Goal: Information Seeking & Learning: Learn about a topic

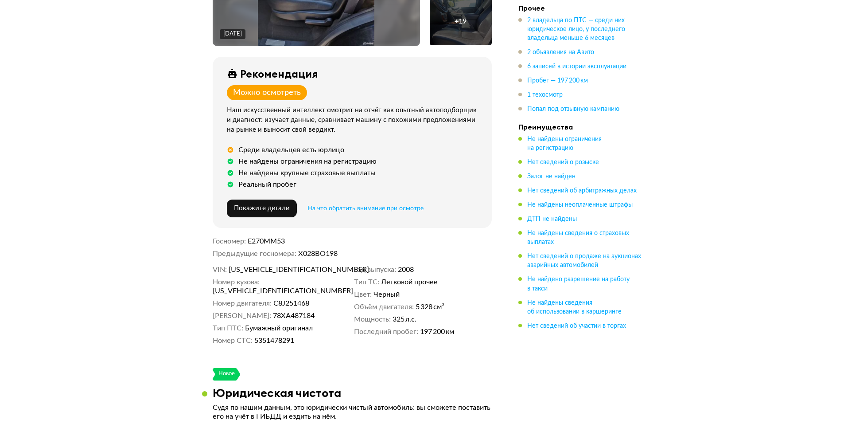
scroll to position [177, 0]
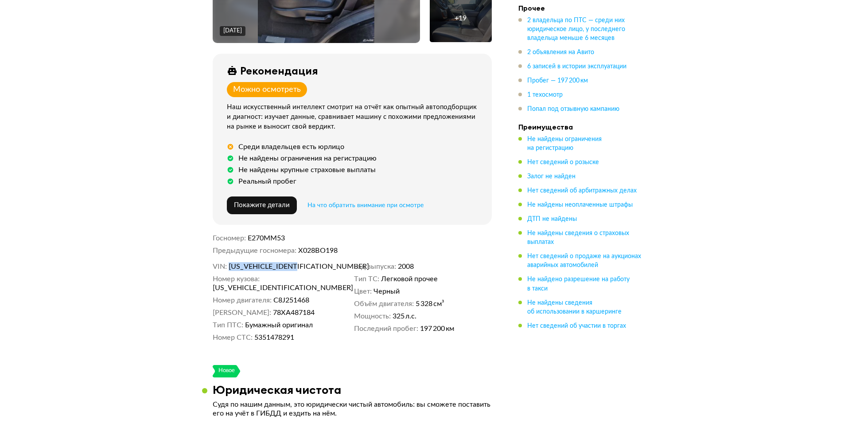
drag, startPoint x: 310, startPoint y: 268, endPoint x: 231, endPoint y: 264, distance: 78.9
click at [230, 266] on dd "[US_VEHICLE_IDENTIFICATION_NUMBER]" at bounding box center [290, 266] width 122 height 9
copy span "[US_VEHICLE_IDENTIFICATION_NUMBER]"
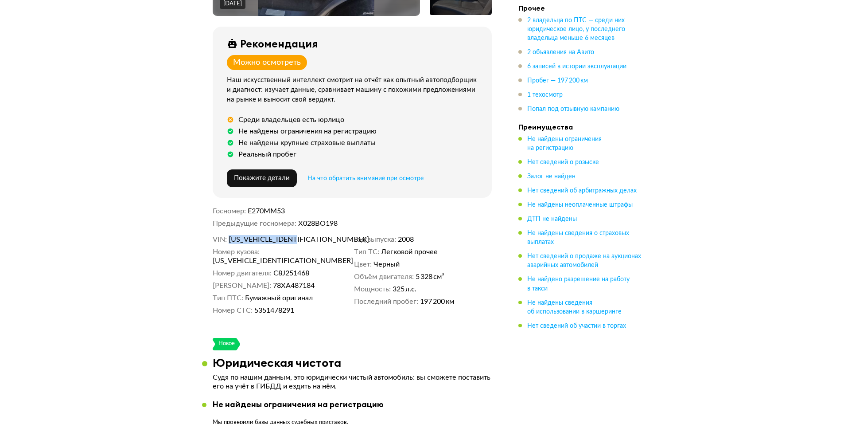
scroll to position [238, 0]
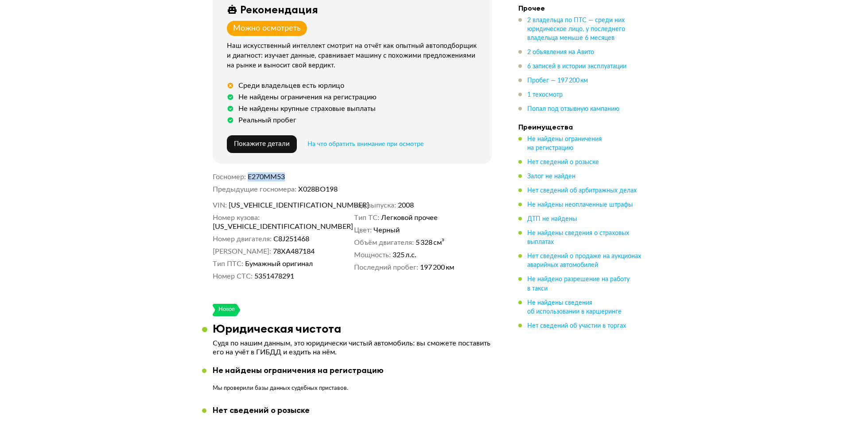
drag, startPoint x: 289, startPoint y: 175, endPoint x: 249, endPoint y: 177, distance: 39.9
click at [249, 177] on dd "Е270ММ53" at bounding box center [370, 176] width 244 height 9
copy span "Е270ММ53"
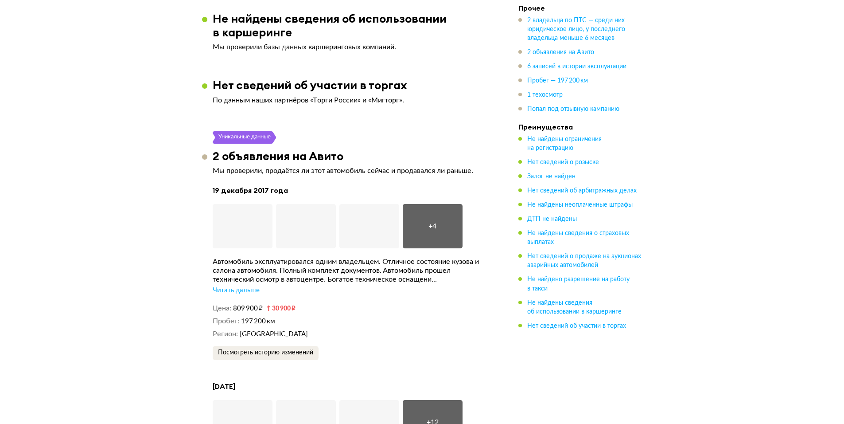
scroll to position [1612, 0]
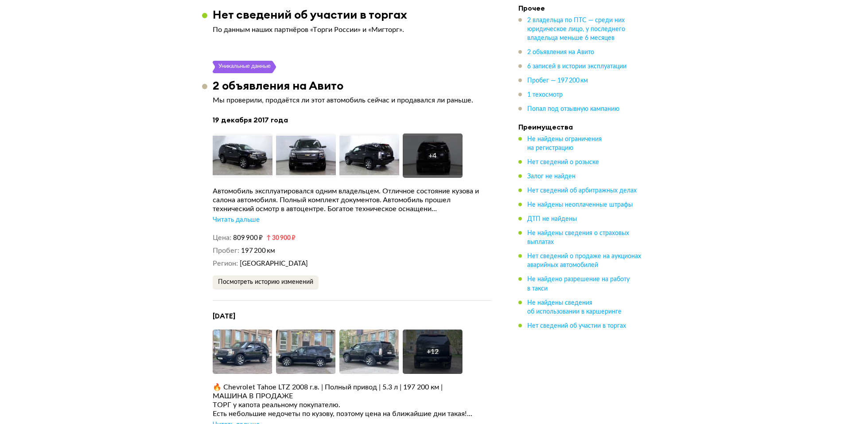
click at [245, 215] on div "Читать дальше" at bounding box center [236, 219] width 47 height 9
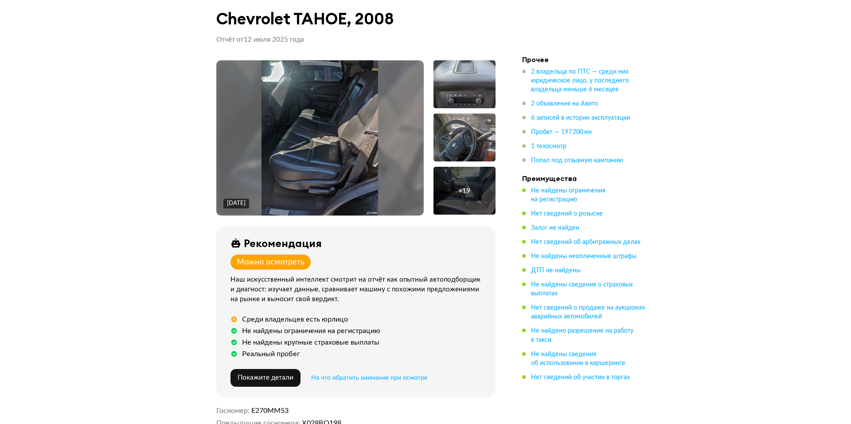
scroll to position [0, 0]
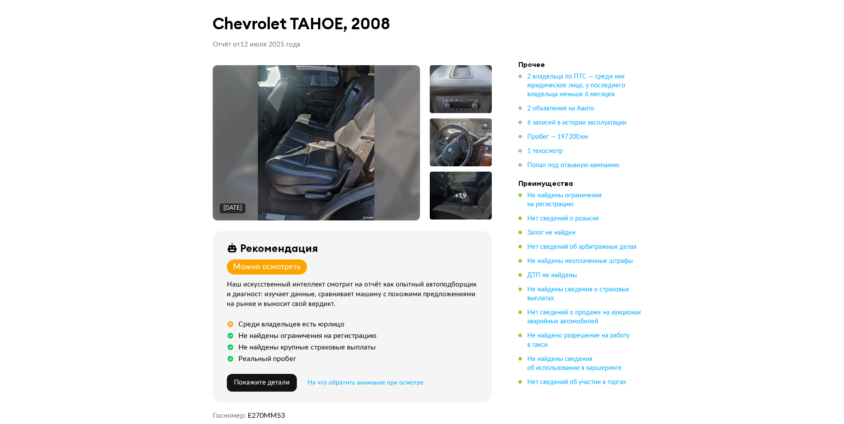
click at [454, 207] on div "+ 19" at bounding box center [461, 195] width 62 height 48
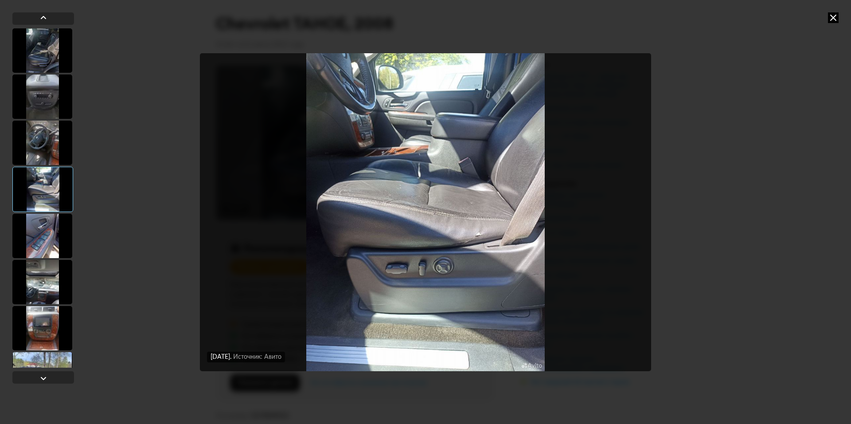
click at [36, 243] on div at bounding box center [42, 236] width 60 height 44
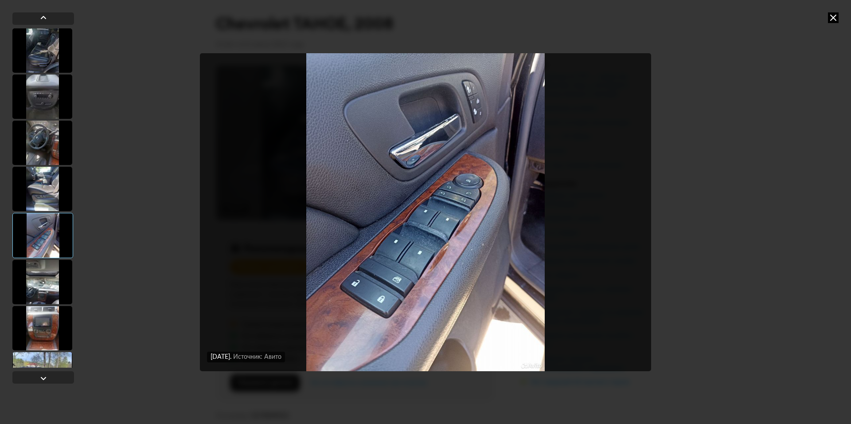
click at [615, 203] on img "Go to Slide 5" at bounding box center [425, 212] width 451 height 318
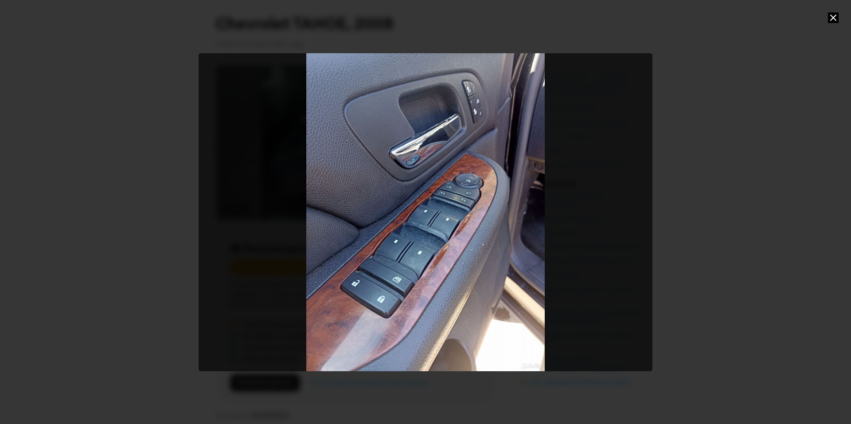
click at [126, 161] on div at bounding box center [425, 212] width 851 height 424
click at [836, 20] on icon at bounding box center [833, 17] width 11 height 11
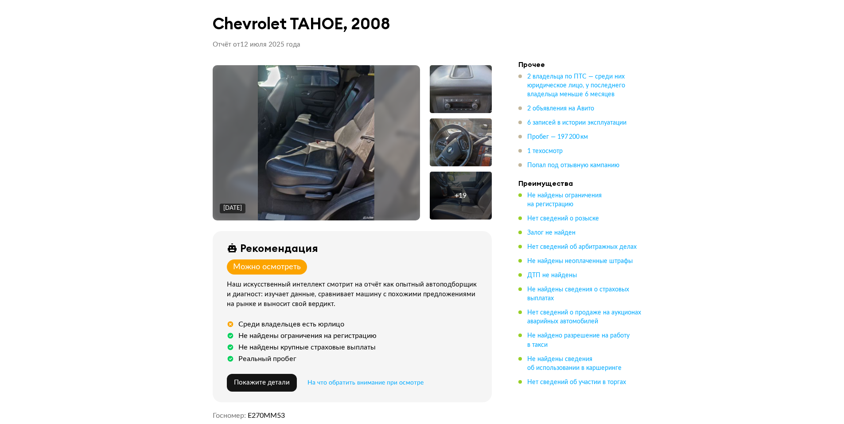
click at [335, 156] on img at bounding box center [316, 142] width 117 height 155
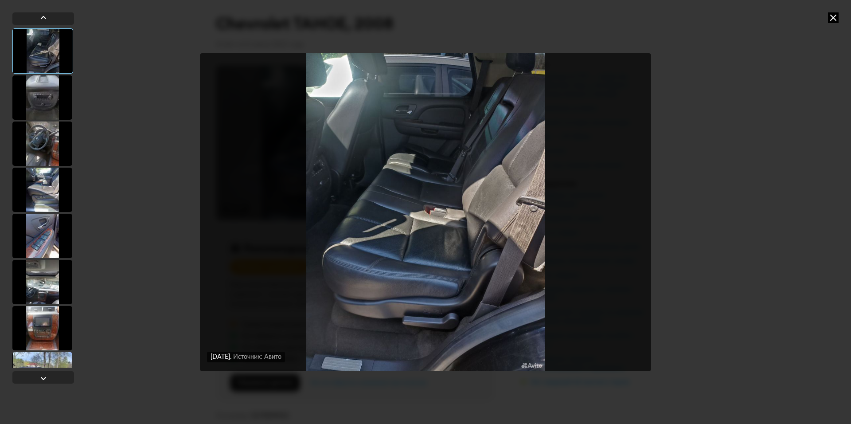
click at [37, 109] on div at bounding box center [42, 97] width 60 height 44
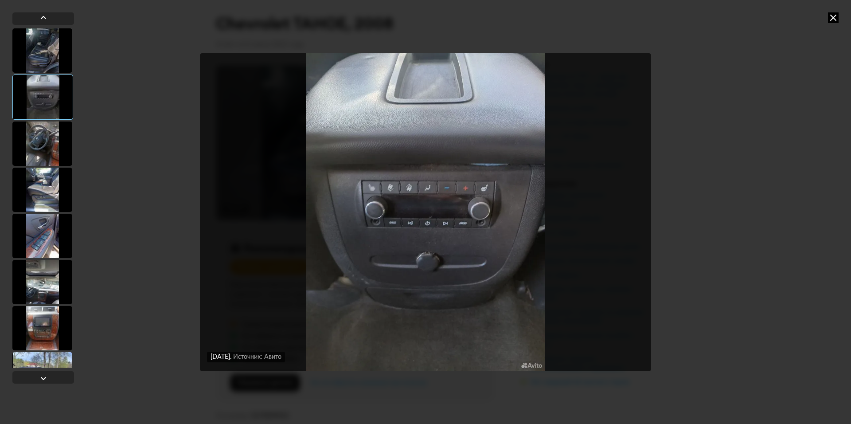
click at [34, 154] on div at bounding box center [42, 143] width 60 height 44
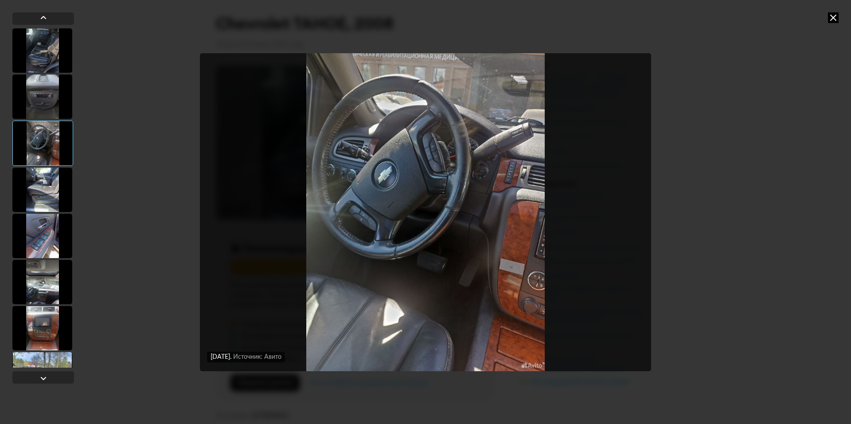
click at [28, 184] on div at bounding box center [42, 189] width 60 height 44
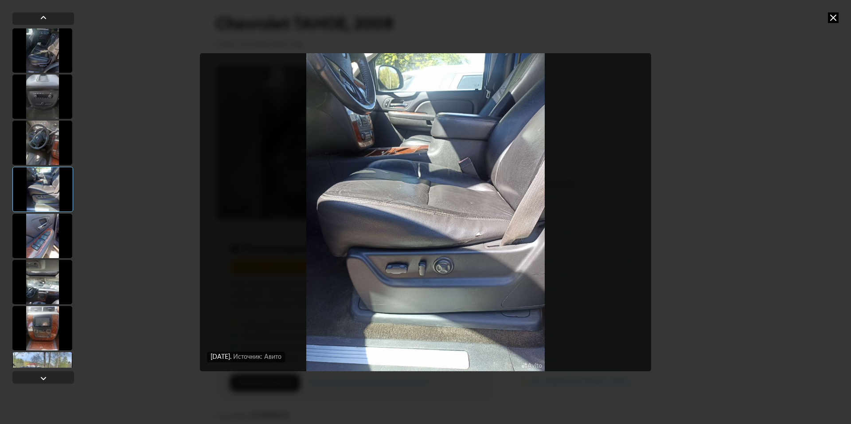
click at [28, 230] on div at bounding box center [42, 236] width 60 height 44
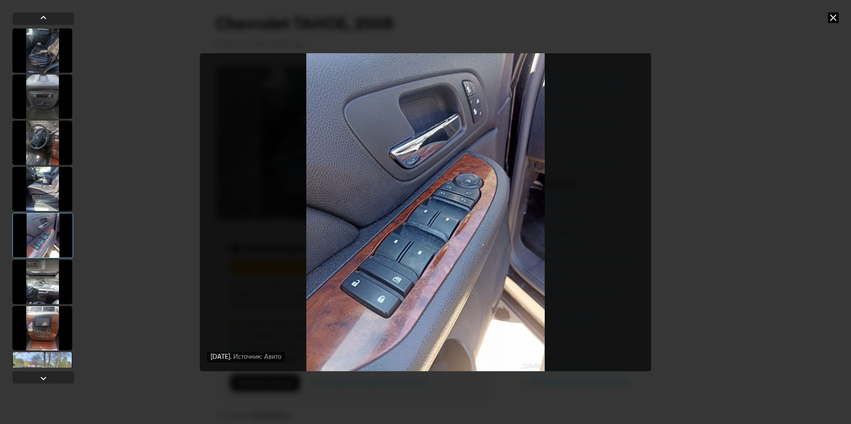
click at [38, 268] on div at bounding box center [42, 282] width 60 height 44
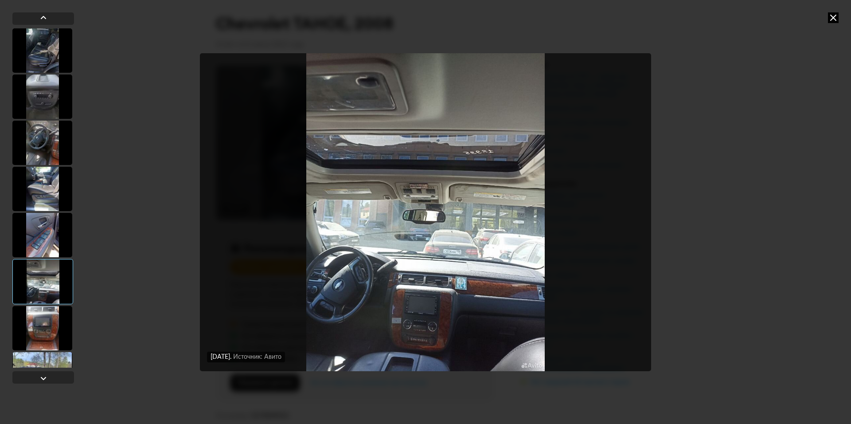
click at [40, 325] on div at bounding box center [42, 328] width 60 height 44
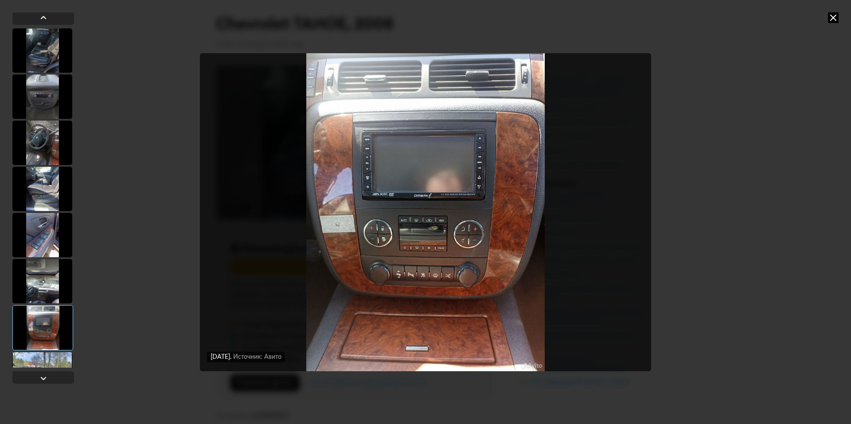
click at [38, 362] on div at bounding box center [42, 374] width 60 height 44
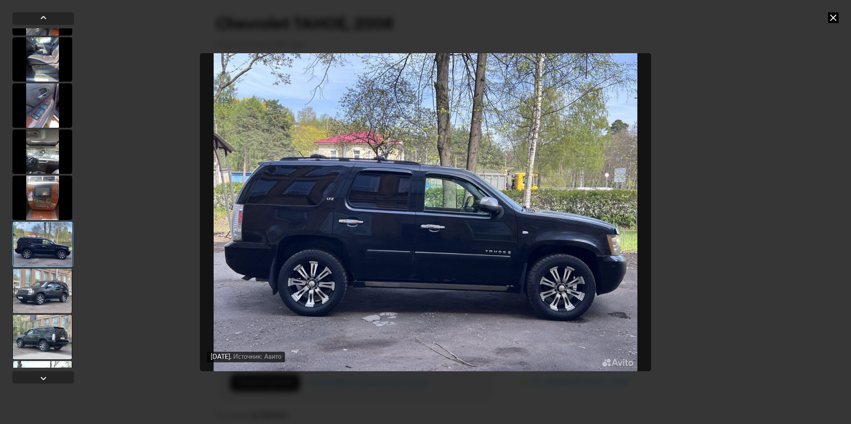
scroll to position [133, 0]
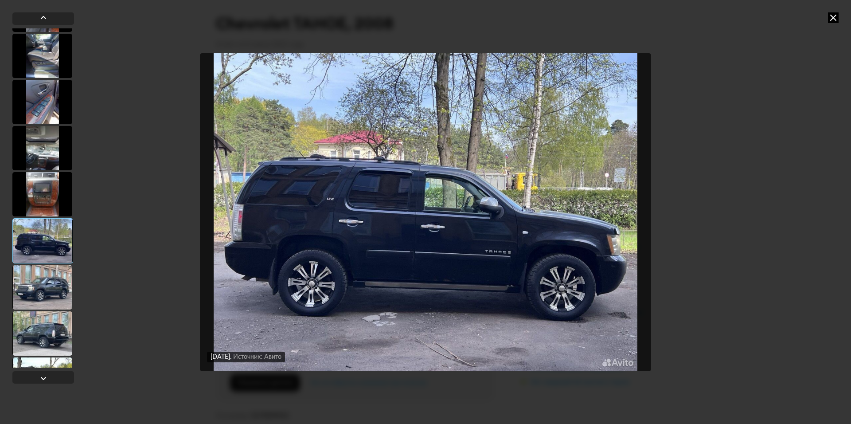
click at [39, 284] on div at bounding box center [42, 287] width 60 height 44
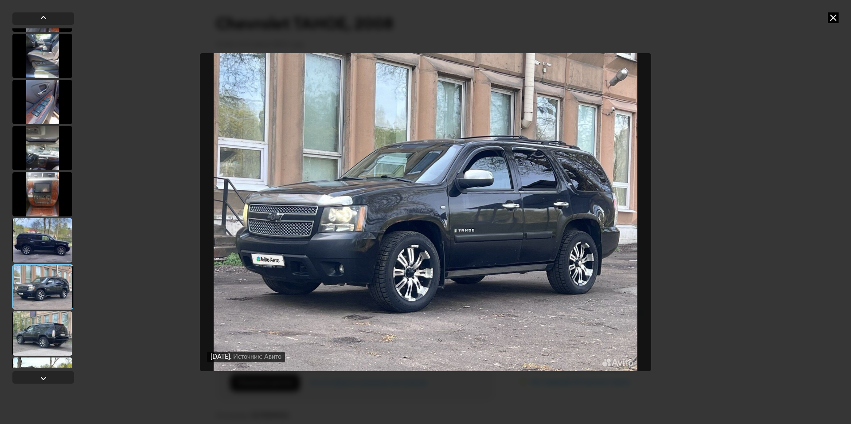
click at [32, 332] on div at bounding box center [42, 333] width 60 height 44
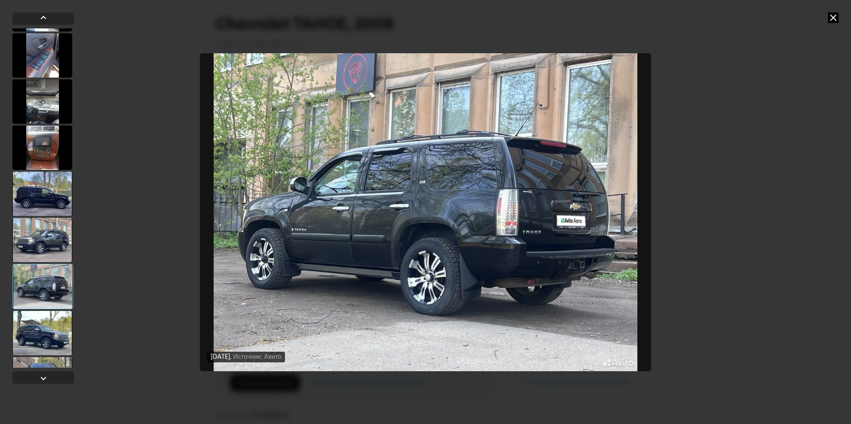
scroll to position [222, 0]
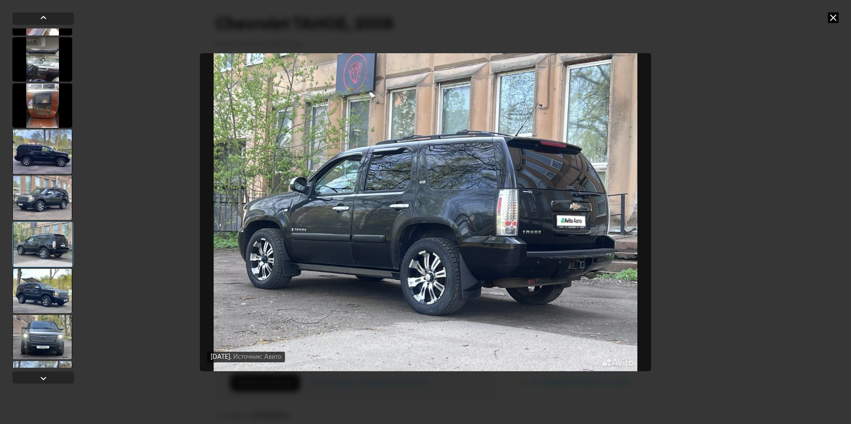
click at [42, 277] on div at bounding box center [42, 290] width 60 height 44
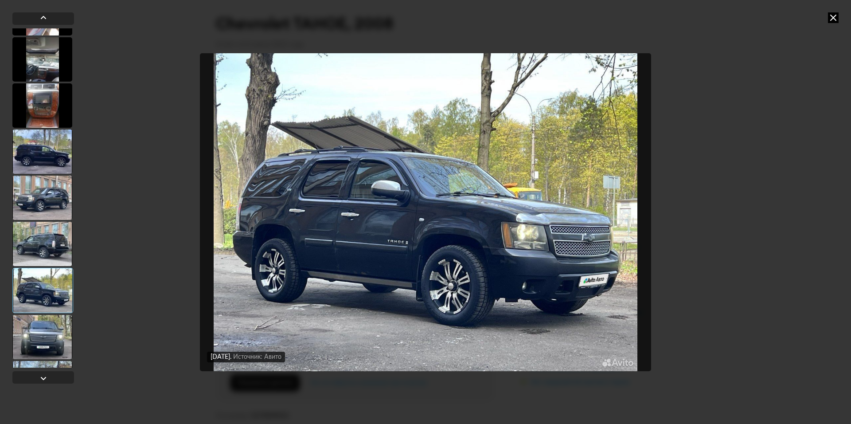
click at [47, 333] on div at bounding box center [42, 337] width 60 height 44
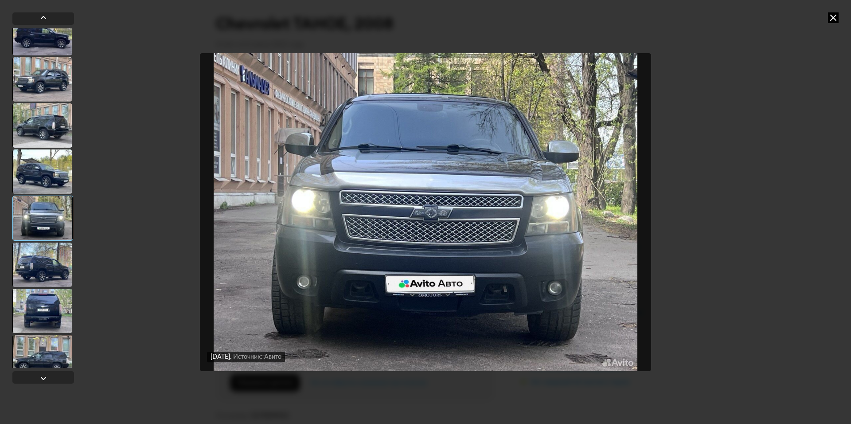
scroll to position [354, 0]
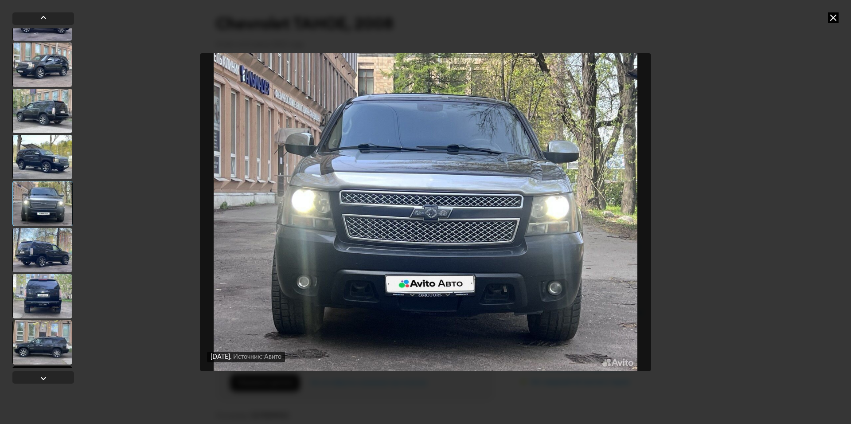
click at [31, 344] on div at bounding box center [42, 342] width 60 height 44
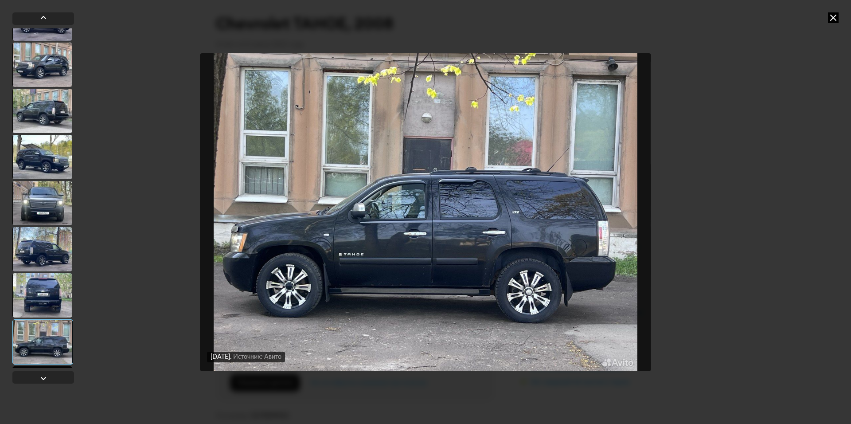
click at [432, 299] on img "Go to Slide 15" at bounding box center [425, 212] width 451 height 318
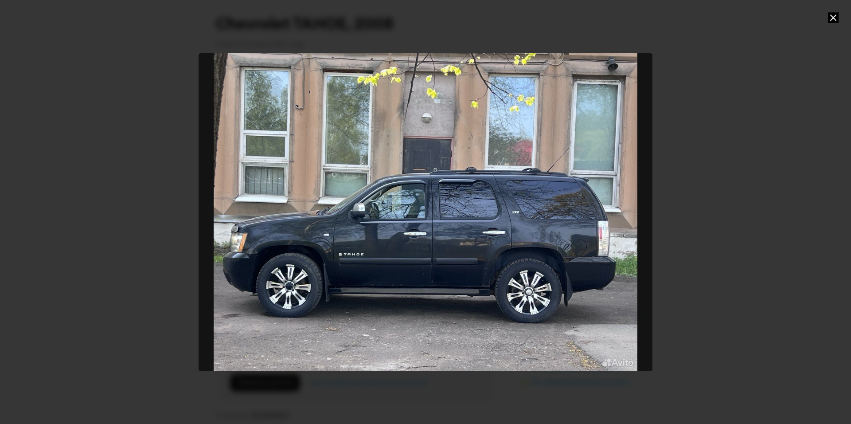
click at [203, 208] on div "Go to Slide 15" at bounding box center [425, 212] width 454 height 318
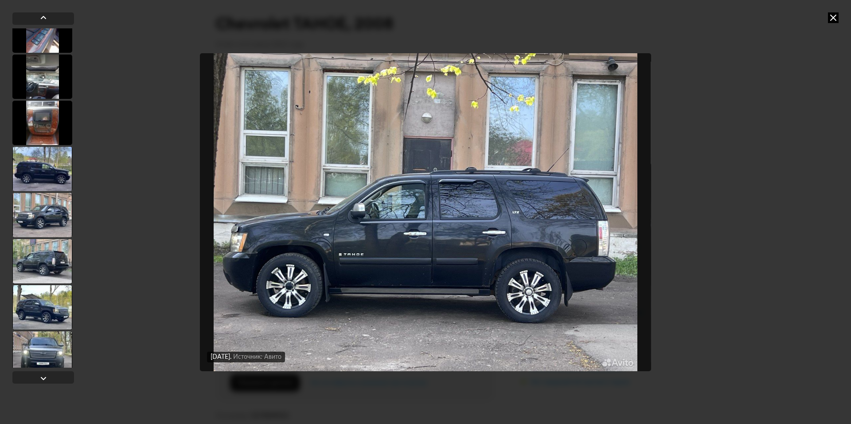
scroll to position [222, 0]
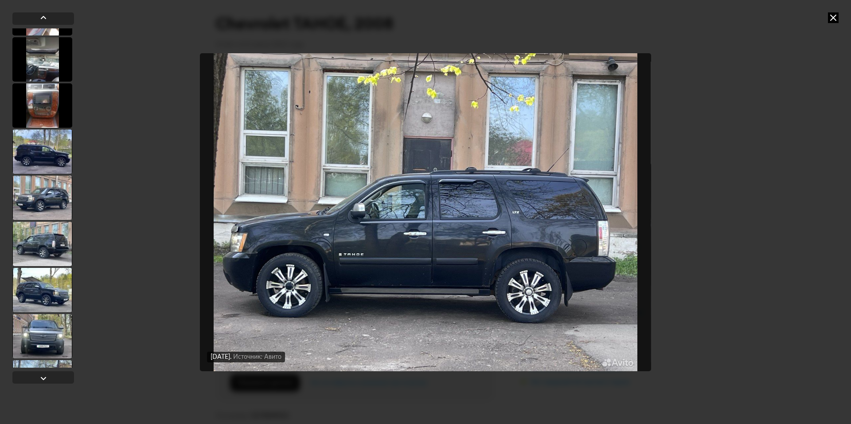
click at [35, 246] on div at bounding box center [42, 244] width 60 height 44
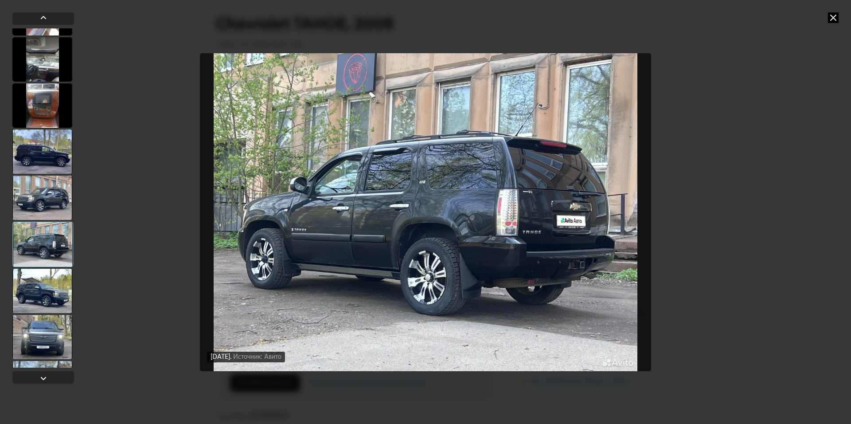
click at [553, 270] on img "Go to Slide 10" at bounding box center [425, 212] width 451 height 318
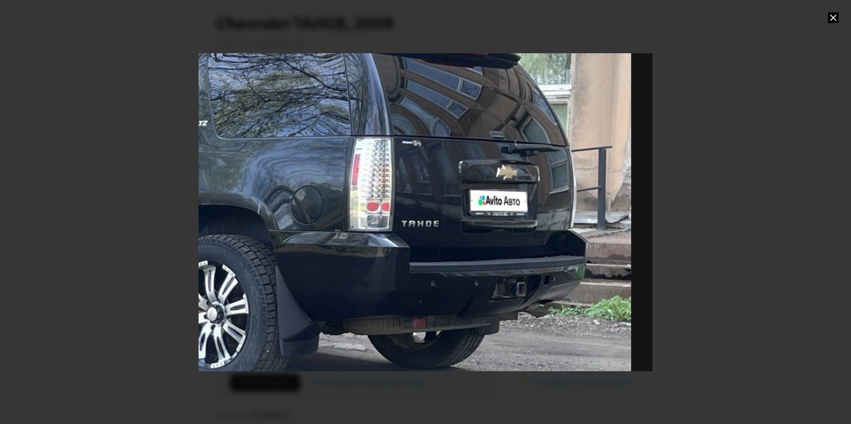
drag, startPoint x: 607, startPoint y: 319, endPoint x: 389, endPoint y: 290, distance: 220.3
click at [389, 290] on div "Go to Slide 10" at bounding box center [207, 183] width 907 height 635
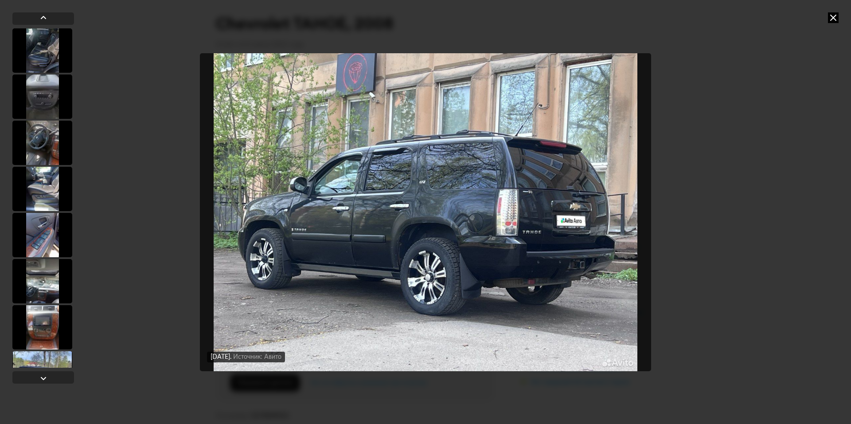
click at [521, 255] on img "Go to Slide 10" at bounding box center [425, 212] width 451 height 318
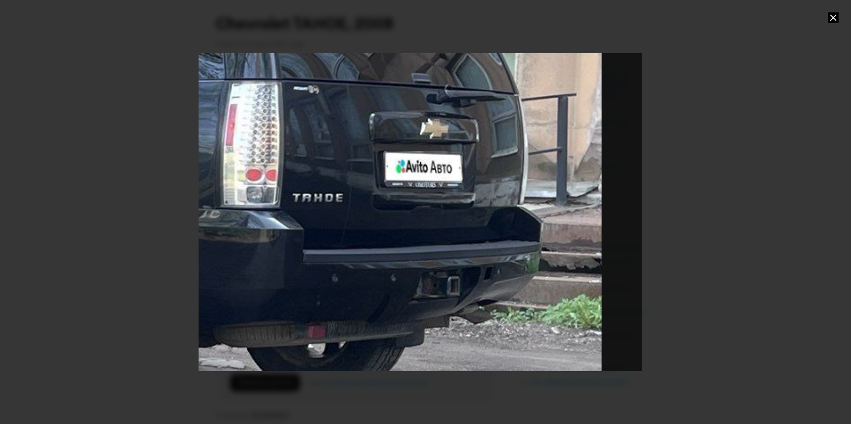
drag, startPoint x: 619, startPoint y: 310, endPoint x: 295, endPoint y: 276, distance: 325.7
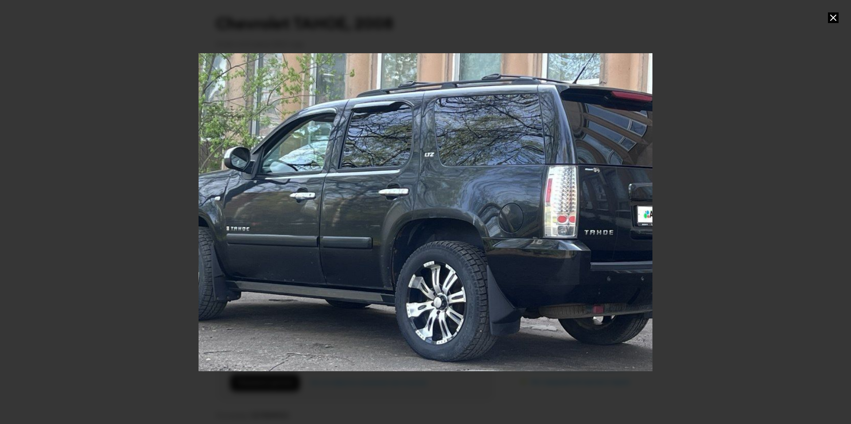
drag, startPoint x: 682, startPoint y: 141, endPoint x: 635, endPoint y: 159, distance: 49.8
click at [682, 143] on div at bounding box center [425, 212] width 851 height 424
click at [169, 214] on div at bounding box center [425, 212] width 851 height 424
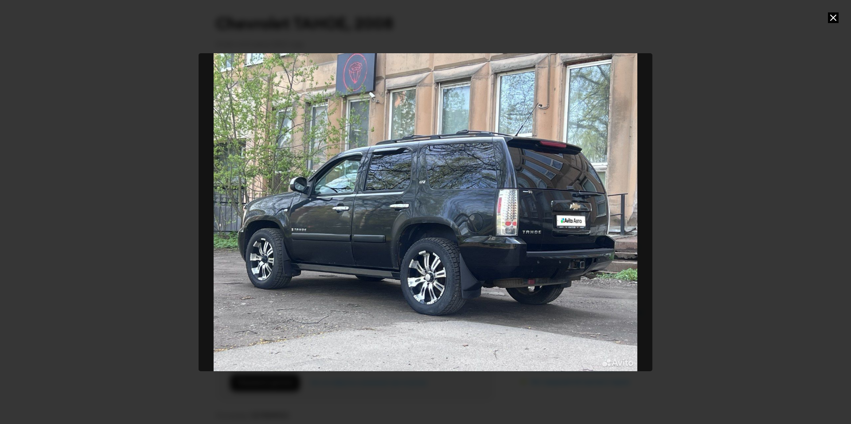
click at [141, 224] on div at bounding box center [425, 212] width 851 height 424
click at [205, 240] on div "Go to Slide 10" at bounding box center [425, 212] width 454 height 318
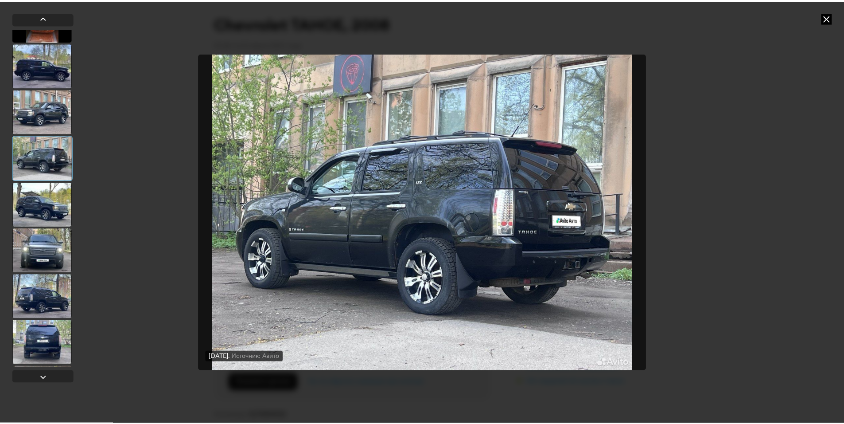
scroll to position [310, 0]
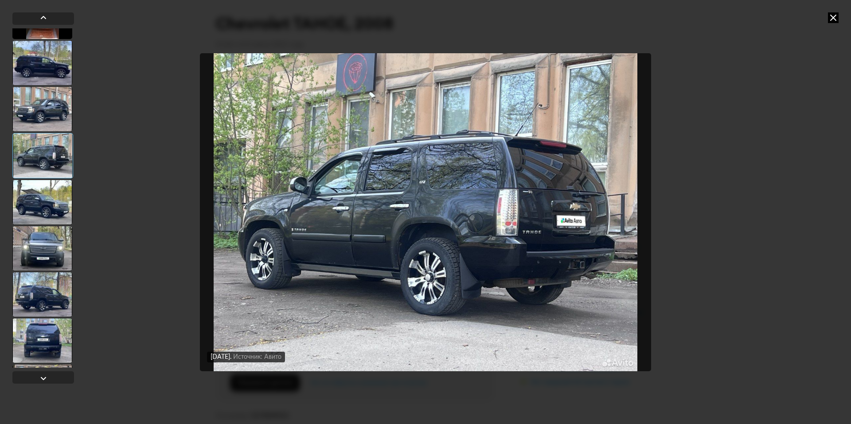
click at [29, 207] on div at bounding box center [42, 202] width 60 height 44
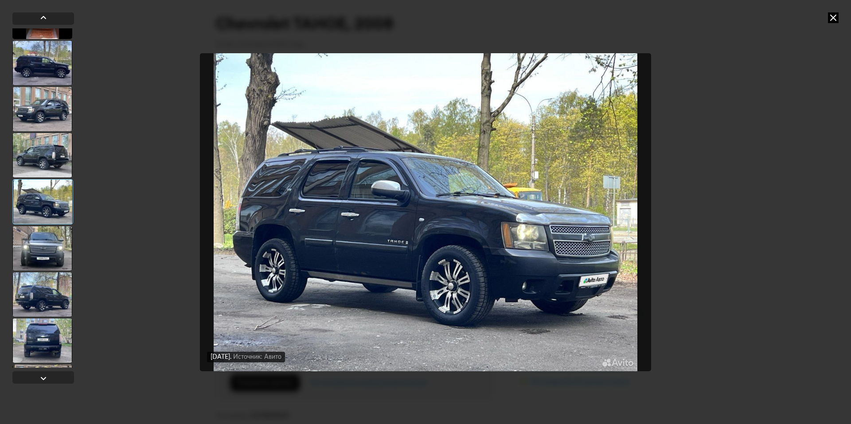
click at [833, 19] on icon at bounding box center [833, 17] width 11 height 11
